Goal: Task Accomplishment & Management: Use online tool/utility

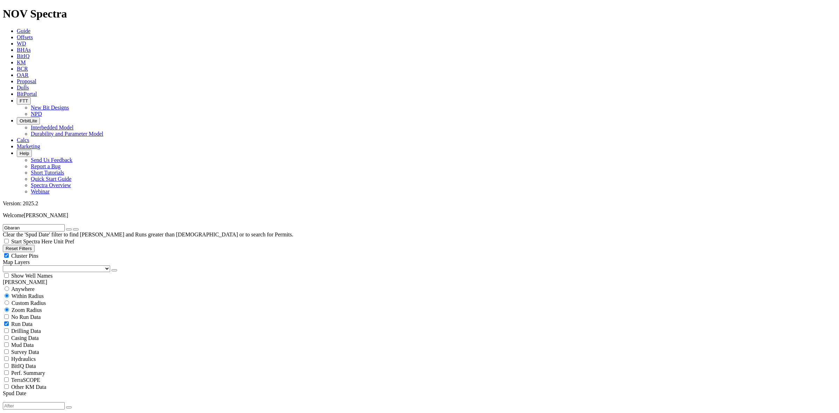
scroll to position [219, 0]
click at [74, 238] on span "Unit Pref" at bounding box center [63, 241] width 21 height 6
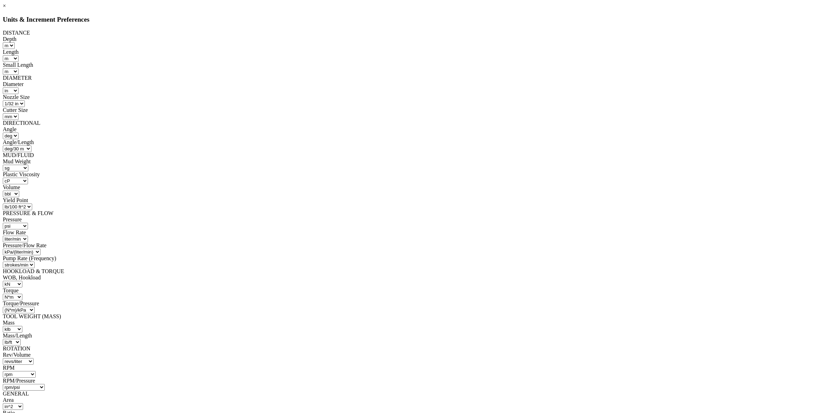
select select "object:13778"
click at [15, 43] on select "ft m" at bounding box center [9, 45] width 12 height 7
select select "object:13523"
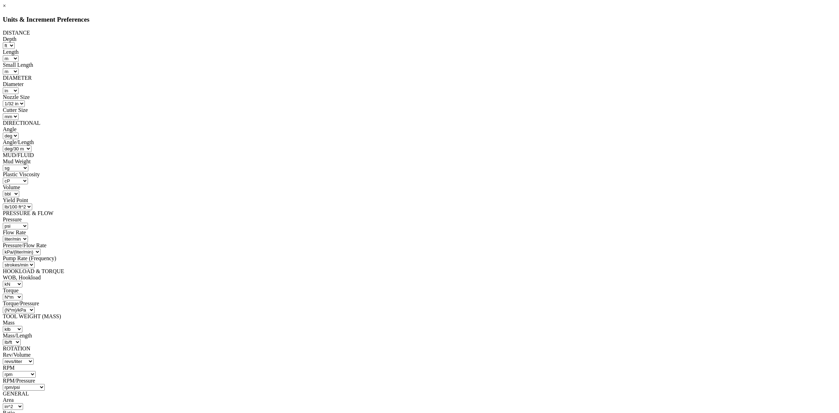
click at [15, 42] on select "ft m" at bounding box center [9, 45] width 12 height 7
click at [19, 68] on select "m in mm" at bounding box center [11, 71] width 16 height 7
click at [19, 55] on select "ft m in mm" at bounding box center [11, 58] width 16 height 7
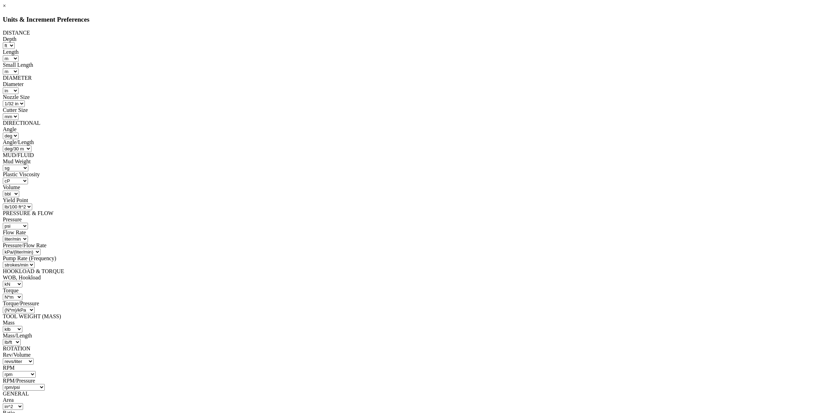
select select "object:13527"
click at [19, 55] on select "ft m in mm" at bounding box center [11, 58] width 16 height 7
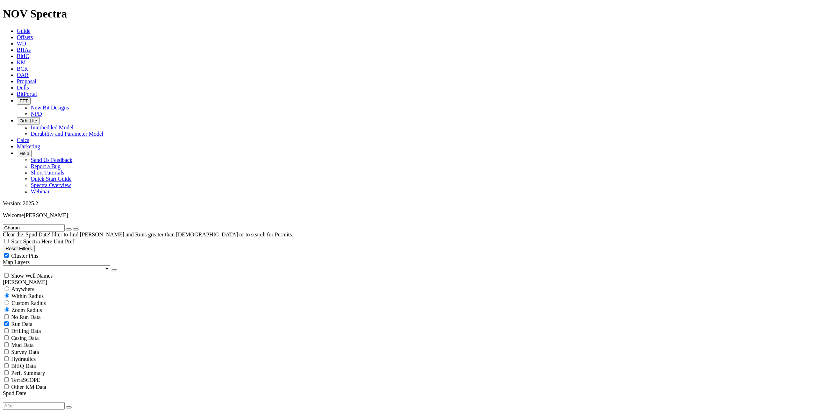
scroll to position [161, 0]
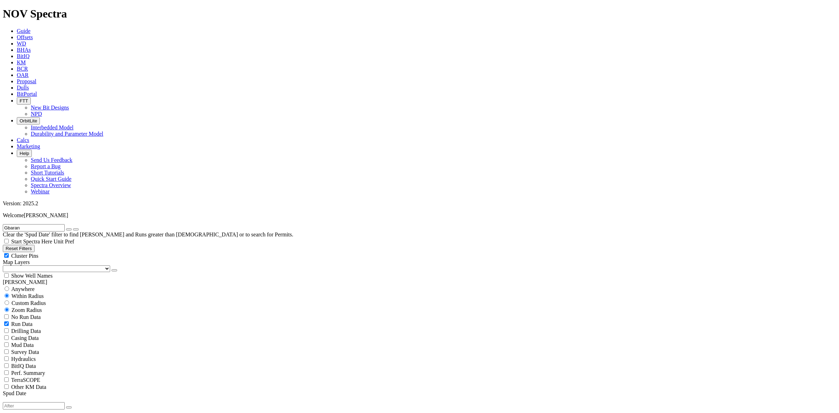
click at [69, 229] on icon "button" at bounding box center [69, 229] width 0 height 0
click at [65, 224] on input "text" at bounding box center [34, 227] width 62 height 7
type input "kocr"
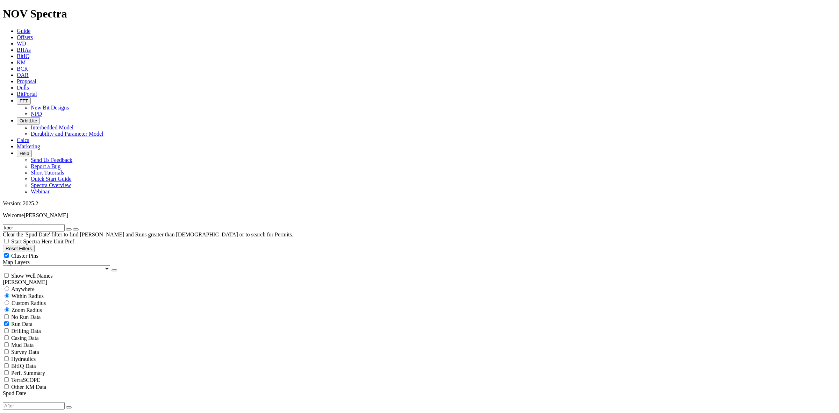
click at [9, 286] on input "radio" at bounding box center [7, 288] width 5 height 5
radio input "true"
radio input "false"
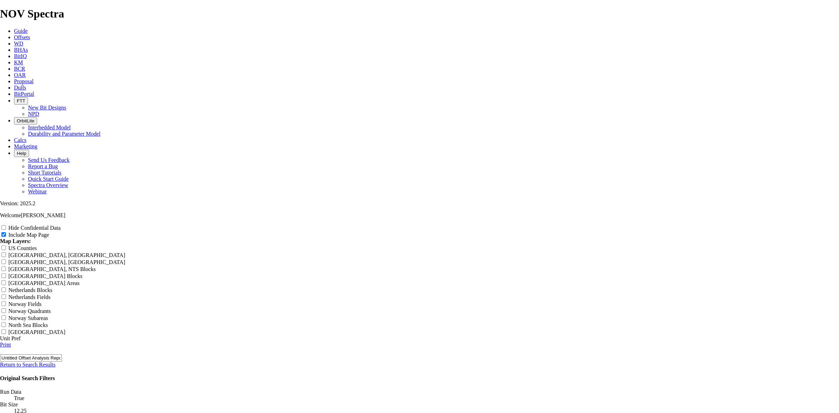
scroll to position [1032, 0]
click at [11, 342] on link "Print" at bounding box center [5, 345] width 11 height 6
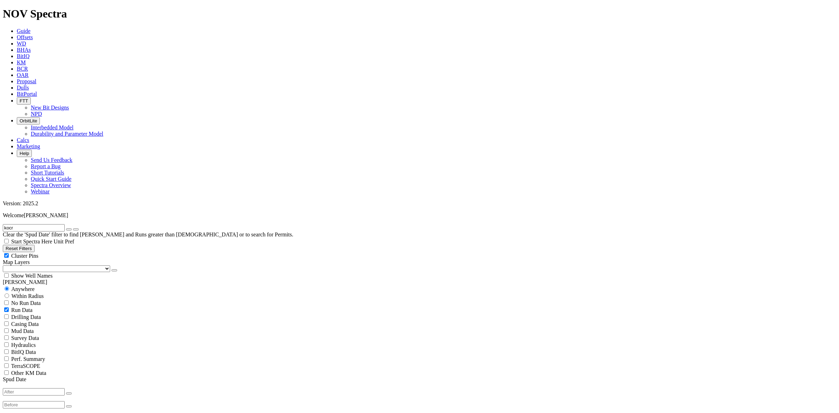
click at [60, 224] on input "kocr" at bounding box center [34, 227] width 62 height 7
click at [69, 229] on icon "button" at bounding box center [69, 229] width 0 height 0
radio input "false"
radio input "true"
click at [65, 224] on input "text" at bounding box center [34, 227] width 62 height 7
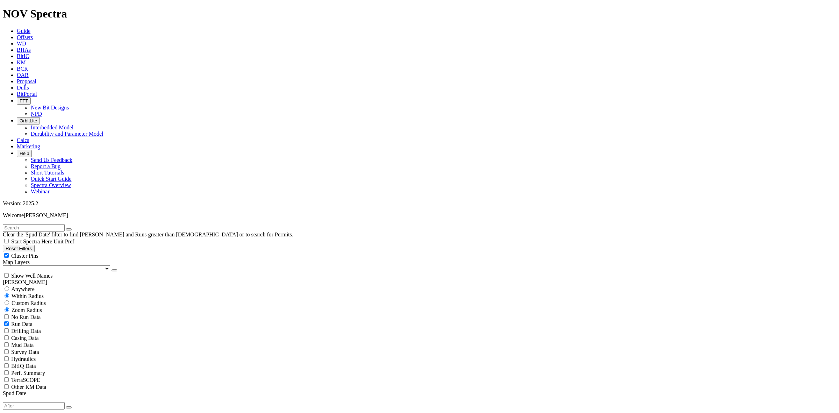
type input "Gbaran"
click at [29, 286] on span "Anywhere" at bounding box center [22, 289] width 23 height 6
radio input "true"
radio input "false"
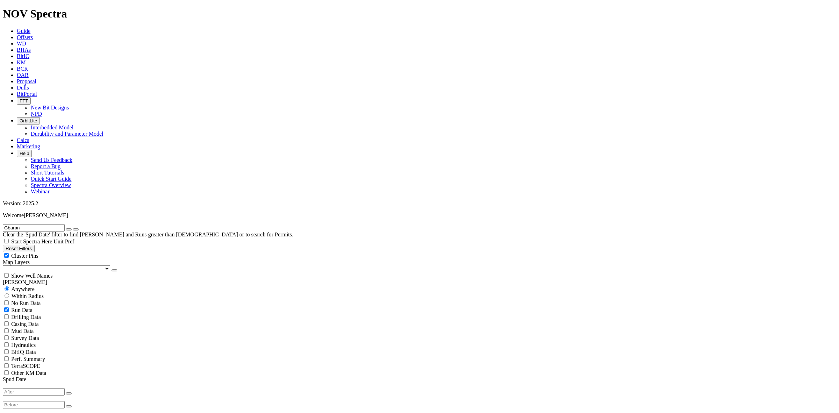
scroll to position [64, 0]
click at [69, 229] on icon "button" at bounding box center [69, 229] width 0 height 0
radio input "false"
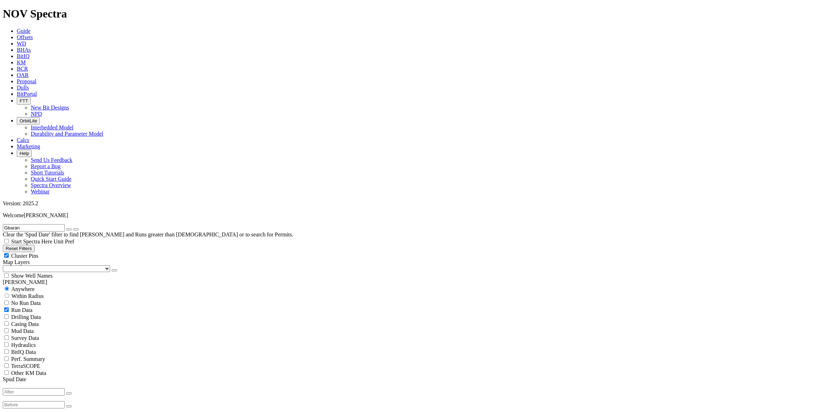
radio input "true"
click at [65, 224] on input "text" at bounding box center [34, 227] width 62 height 7
type input "kocr"
click at [16, 286] on span "Anywhere" at bounding box center [22, 289] width 23 height 6
radio input "true"
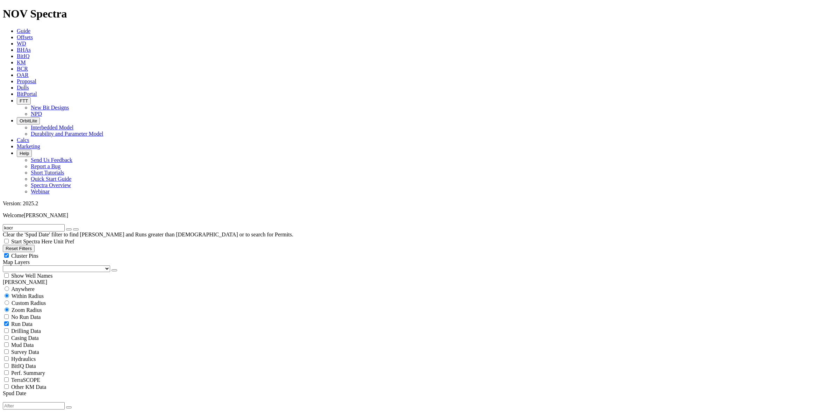
radio input "false"
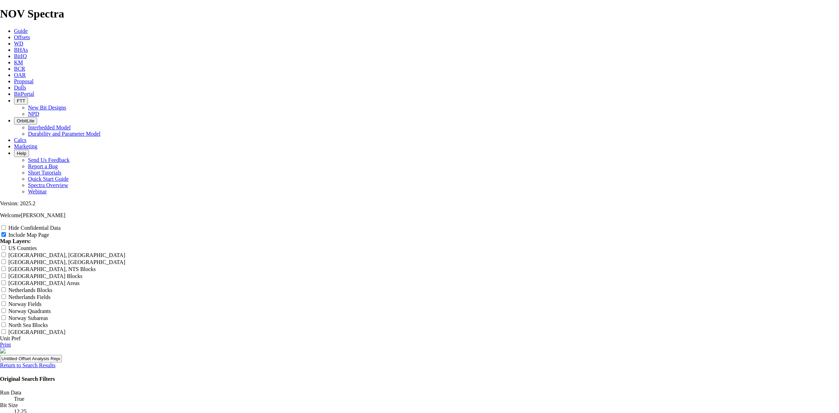
scroll to position [787, 0]
